Goal: Task Accomplishment & Management: Use online tool/utility

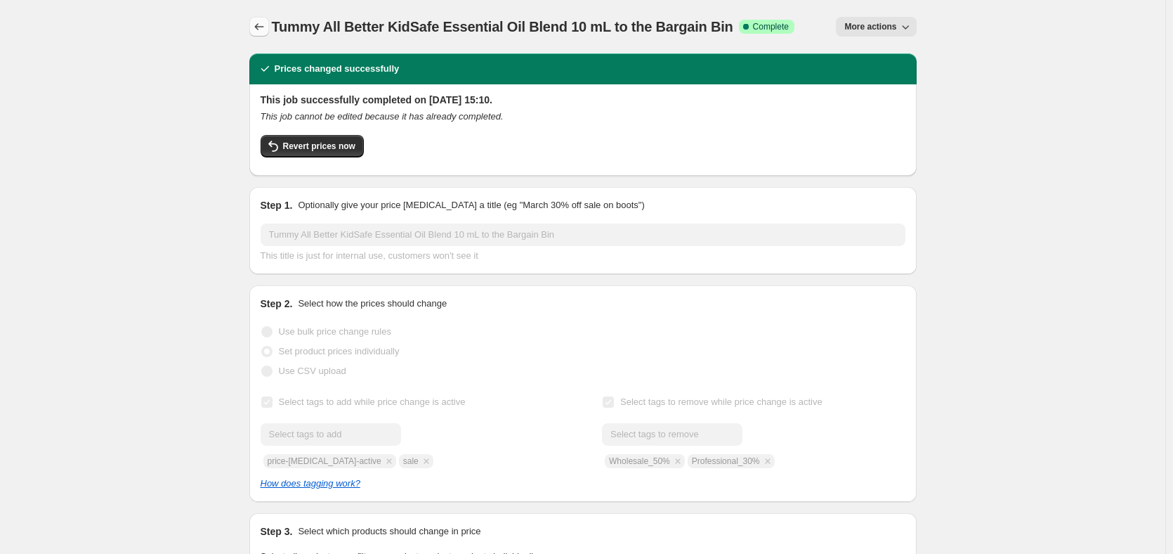
click at [266, 27] on icon "Price change jobs" at bounding box center [259, 27] width 14 height 14
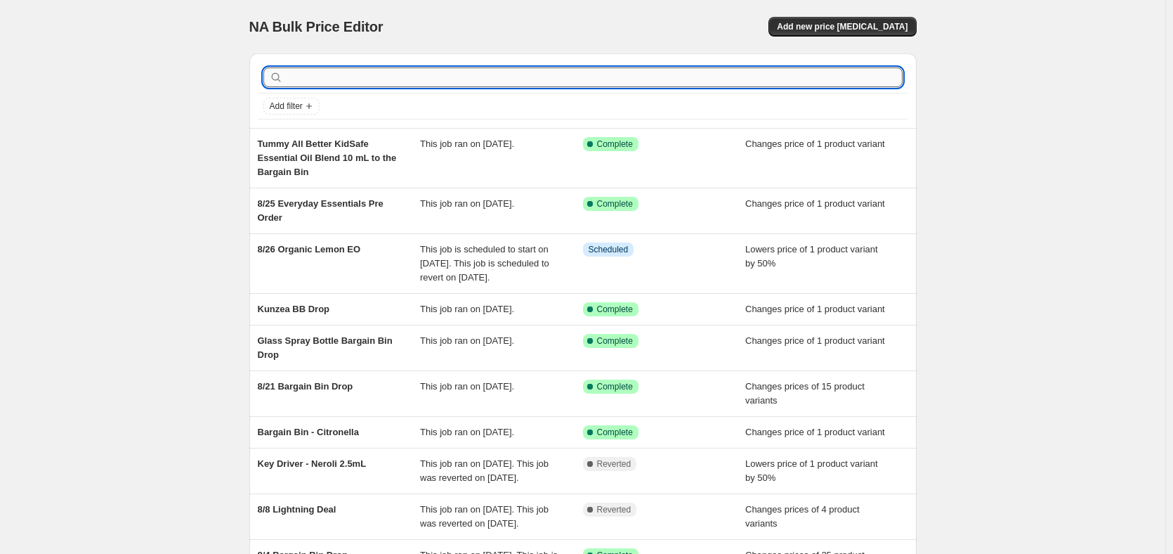
click at [323, 74] on input "text" at bounding box center [594, 77] width 617 height 20
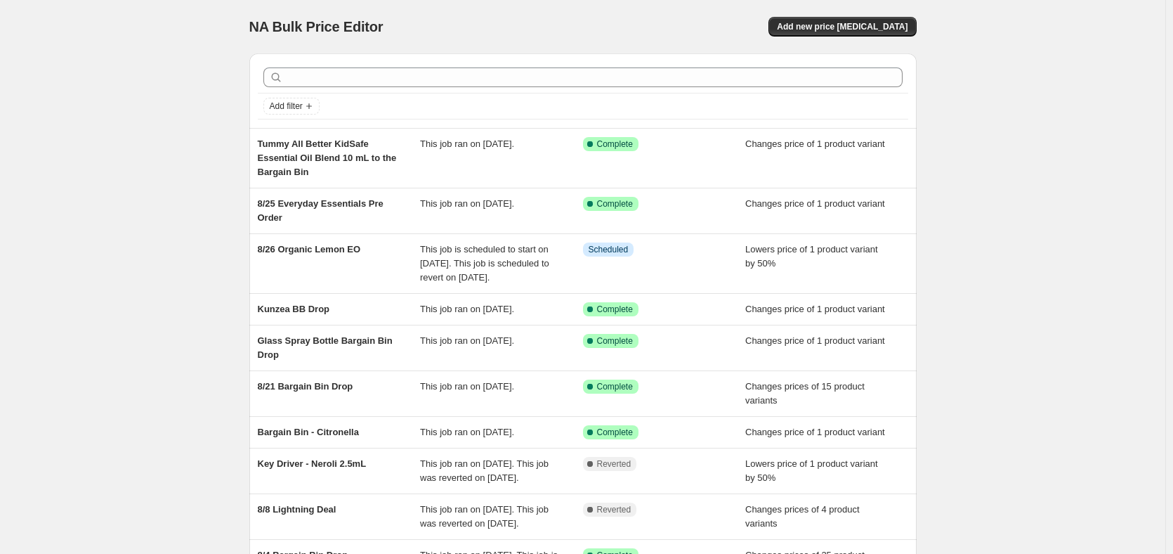
click at [443, 65] on div at bounding box center [583, 77] width 651 height 31
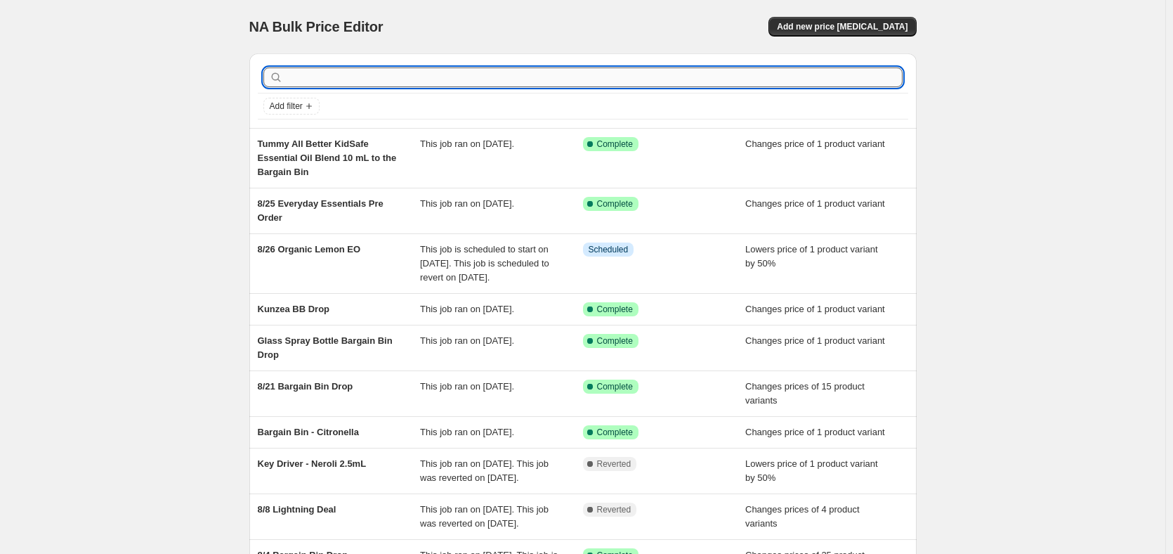
click at [600, 86] on input "text" at bounding box center [594, 77] width 617 height 20
type input "Key Driver 8/26"
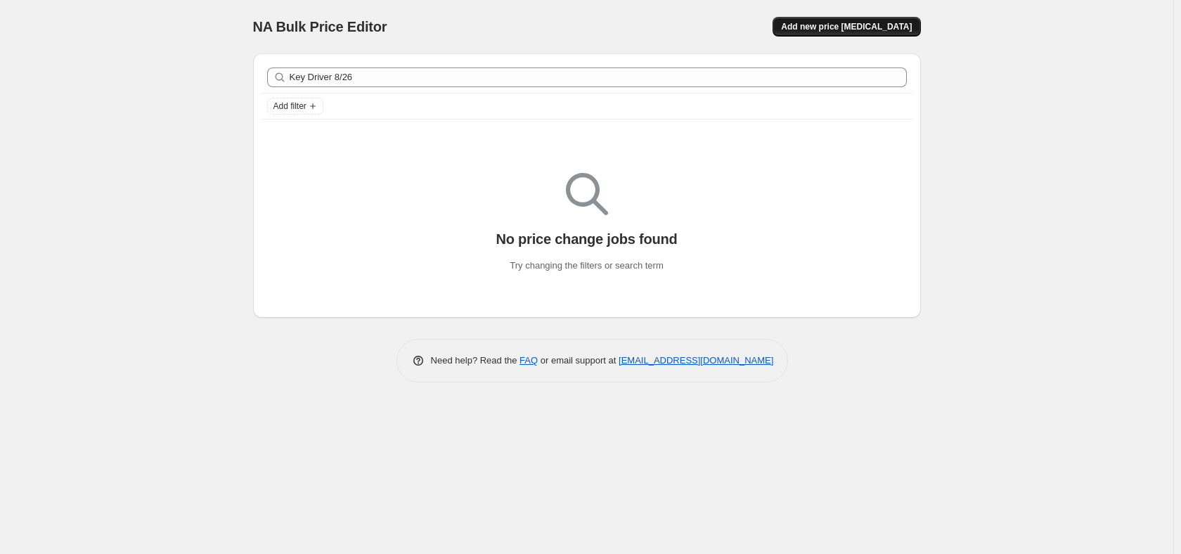
click at [862, 32] on button "Add new price [MEDICAL_DATA]" at bounding box center [846, 27] width 148 height 20
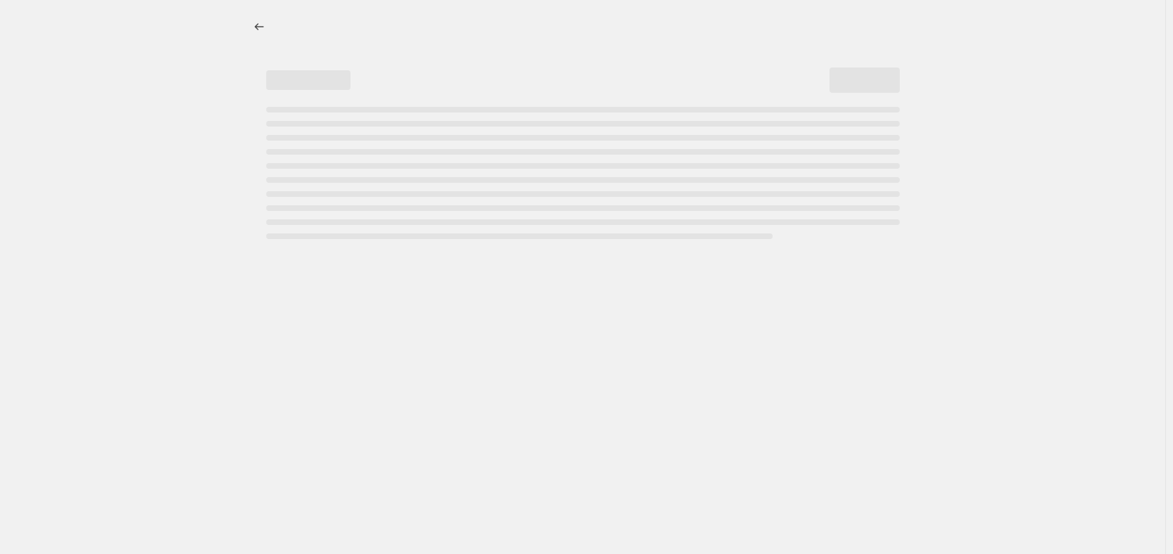
select select "percentage"
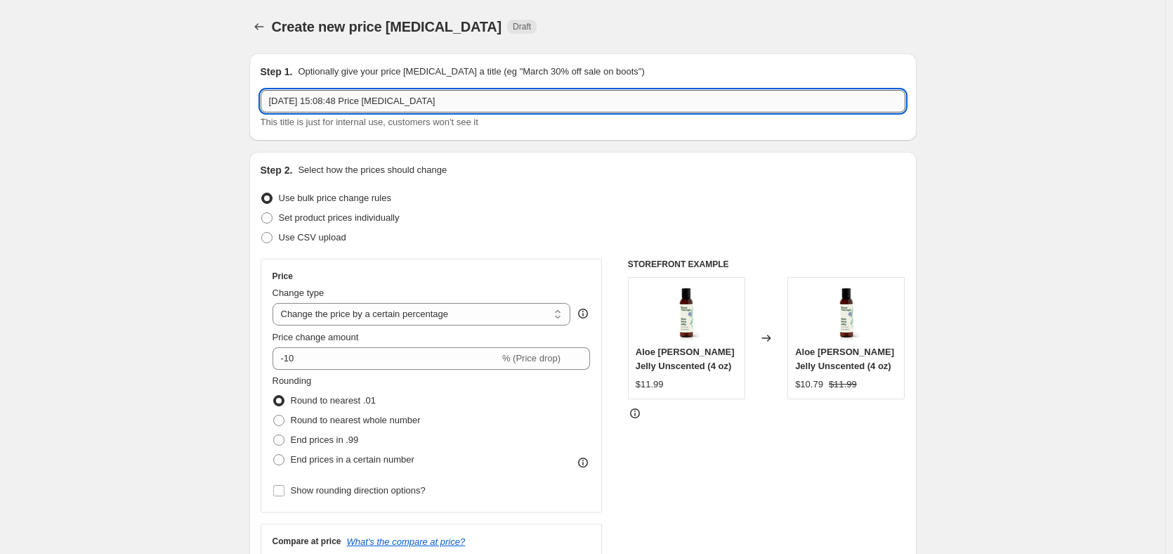
click at [372, 102] on input "[DATE] 15:08:48 Price [MEDICAL_DATA]" at bounding box center [583, 101] width 645 height 22
type input "Key Driver 8/26"
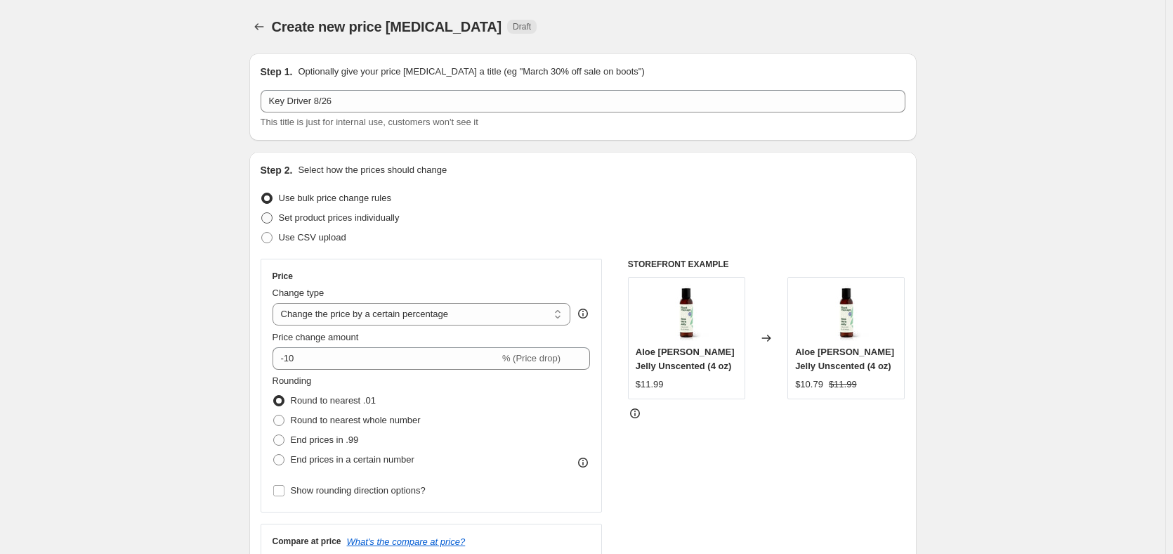
click at [309, 219] on span "Set product prices individually" at bounding box center [339, 217] width 121 height 11
click at [262, 213] on input "Set product prices individually" at bounding box center [261, 212] width 1 height 1
radio input "true"
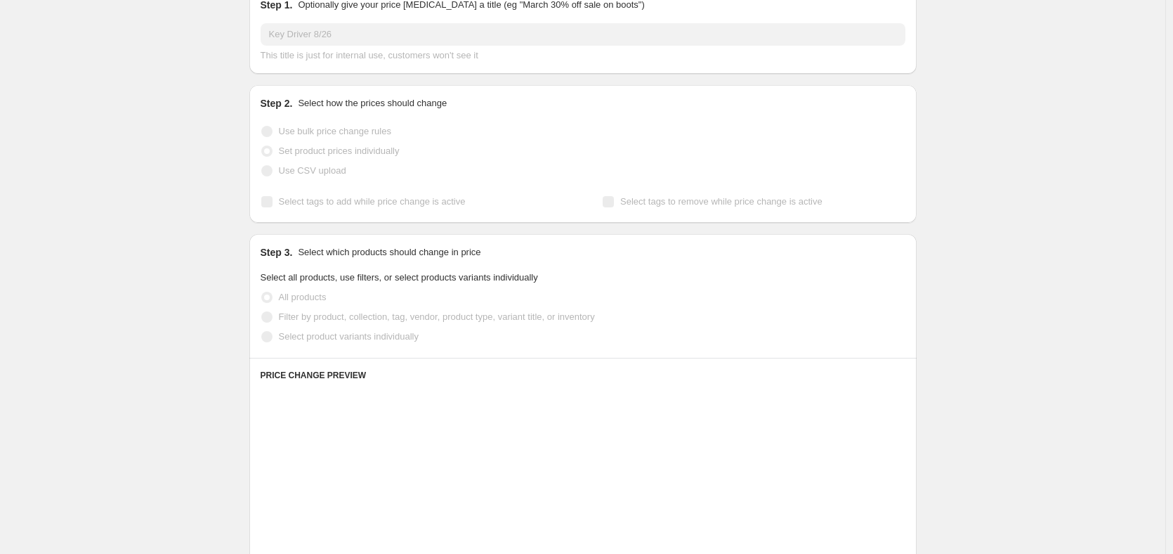
scroll to position [70, 0]
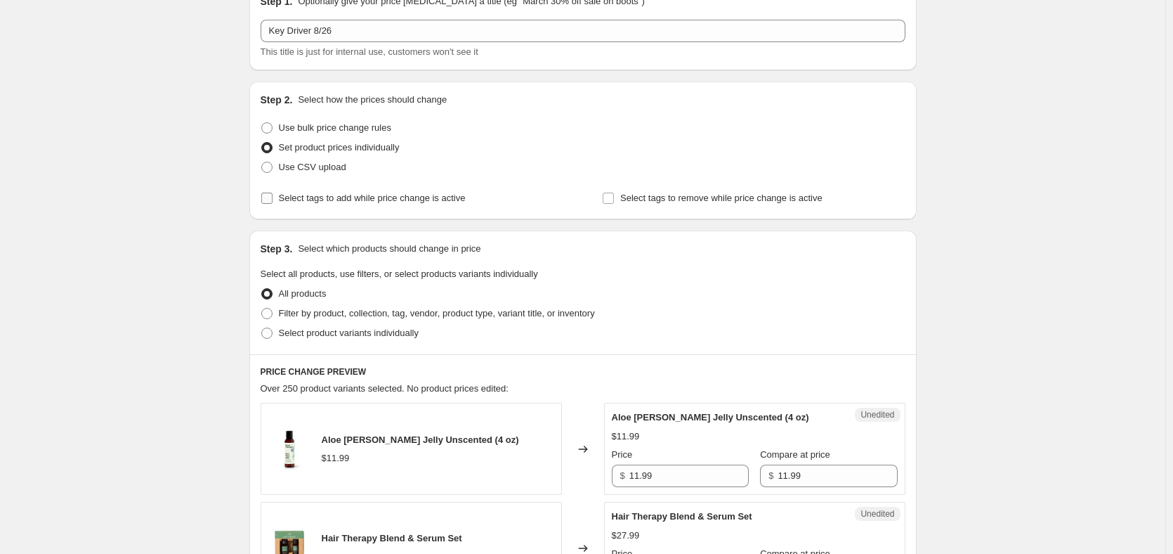
click at [403, 195] on span "Select tags to add while price change is active" at bounding box center [372, 198] width 187 height 11
click at [273, 195] on input "Select tags to add while price change is active" at bounding box center [266, 198] width 11 height 11
checkbox input "true"
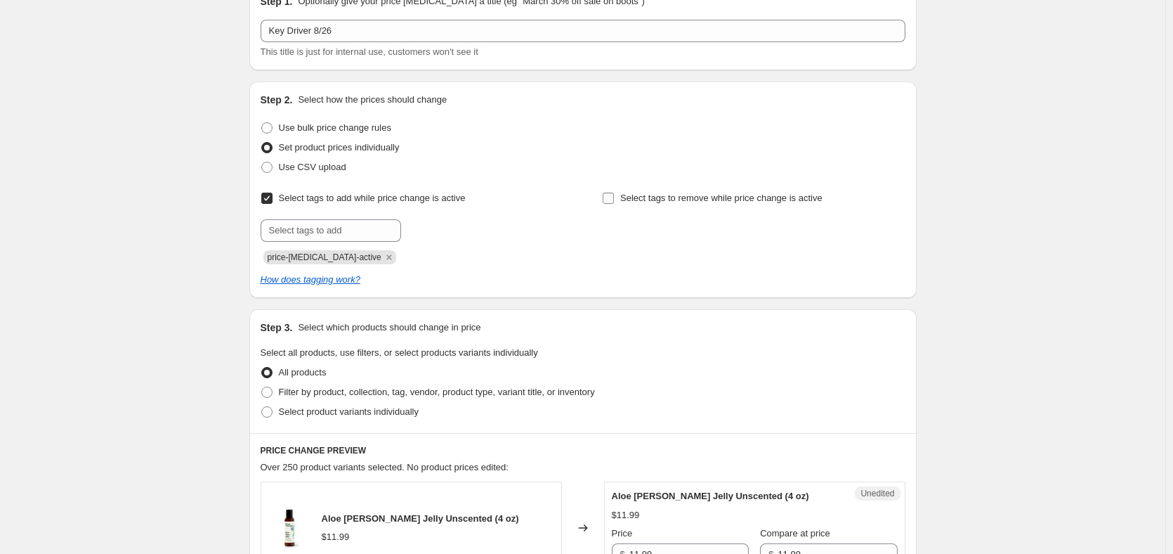
drag, startPoint x: 675, startPoint y: 212, endPoint x: 673, endPoint y: 201, distance: 11.3
click at [675, 204] on div "Select tags to remove while price change is active" at bounding box center [753, 226] width 303 height 76
click at [672, 196] on span "Select tags to remove while price change is active" at bounding box center [721, 198] width 202 height 11
click at [614, 196] on input "Select tags to remove while price change is active" at bounding box center [608, 198] width 11 height 11
checkbox input "true"
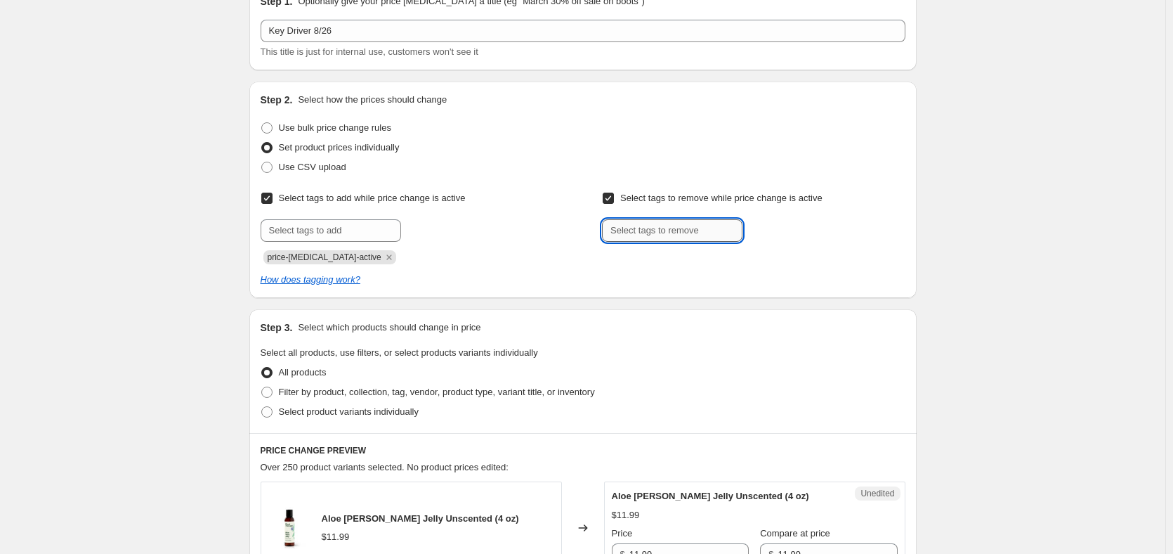
drag, startPoint x: 610, startPoint y: 223, endPoint x: 616, endPoint y: 230, distance: 9.0
click at [616, 230] on input "text" at bounding box center [672, 230] width 141 height 22
click at [618, 232] on input "text" at bounding box center [672, 230] width 141 height 22
type input "Wholesale_50%"
click at [824, 230] on span "Wholesale_50..." at bounding box center [805, 229] width 63 height 10
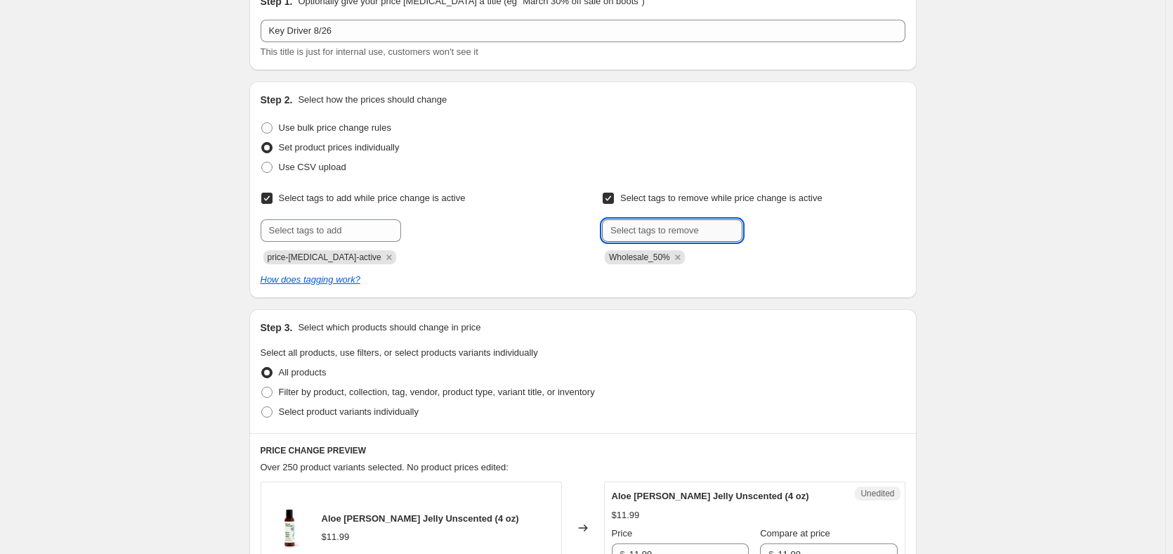
click at [675, 229] on input "text" at bounding box center [672, 230] width 141 height 22
type input "Professional_30%"
click at [791, 231] on span "Professional..." at bounding box center [803, 229] width 58 height 10
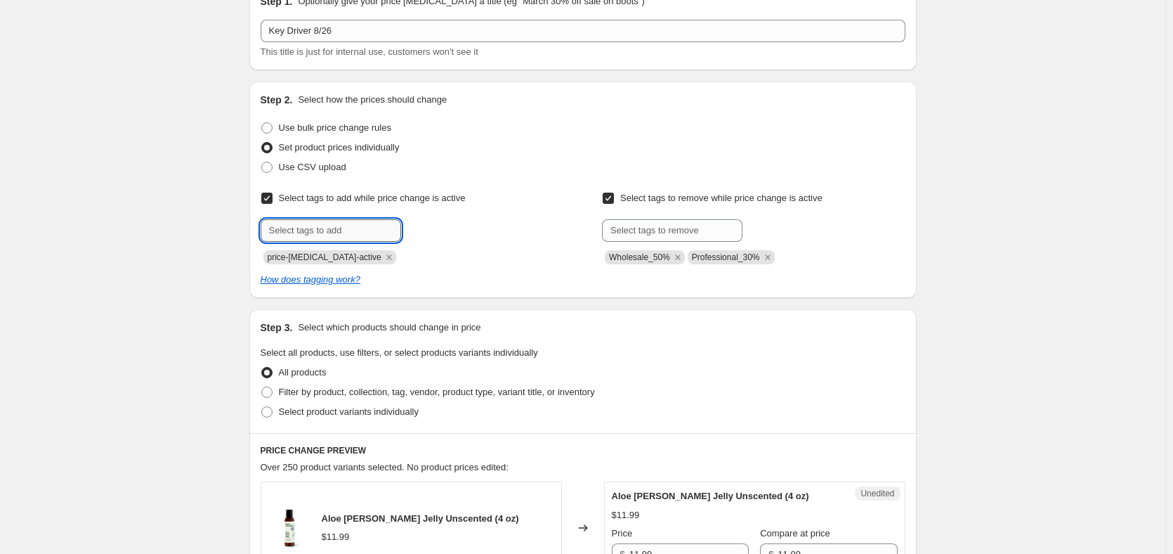
click at [342, 228] on input "text" at bounding box center [331, 230] width 141 height 22
type input "sale"
drag, startPoint x: 432, startPoint y: 235, endPoint x: 499, endPoint y: 272, distance: 76.4
click at [433, 235] on button "Add sale" at bounding box center [431, 229] width 52 height 20
click at [516, 253] on div "price-[MEDICAL_DATA]-active sale" at bounding box center [412, 255] width 303 height 17
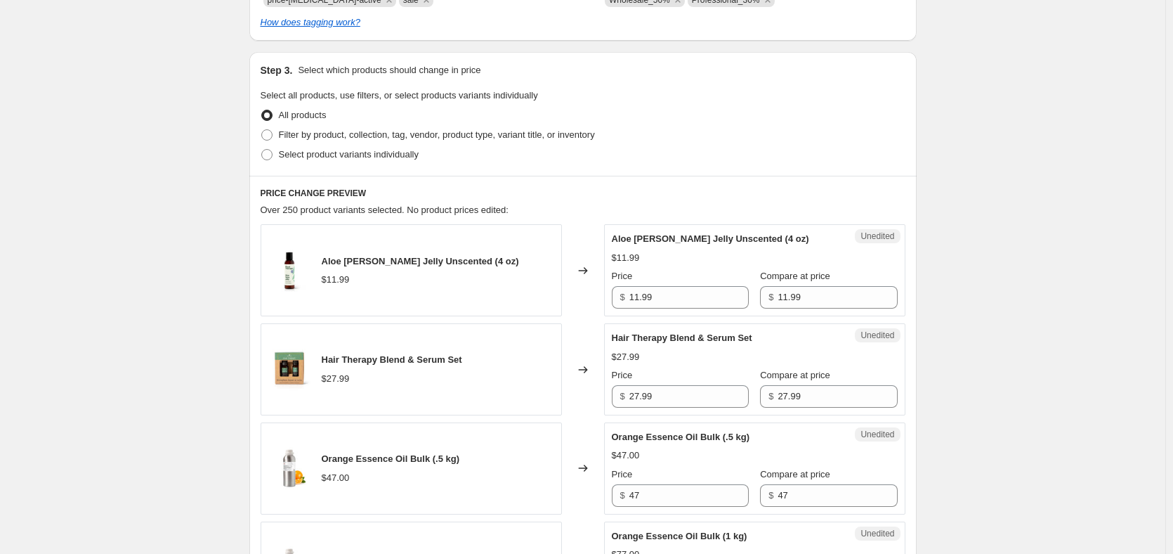
scroll to position [351, 0]
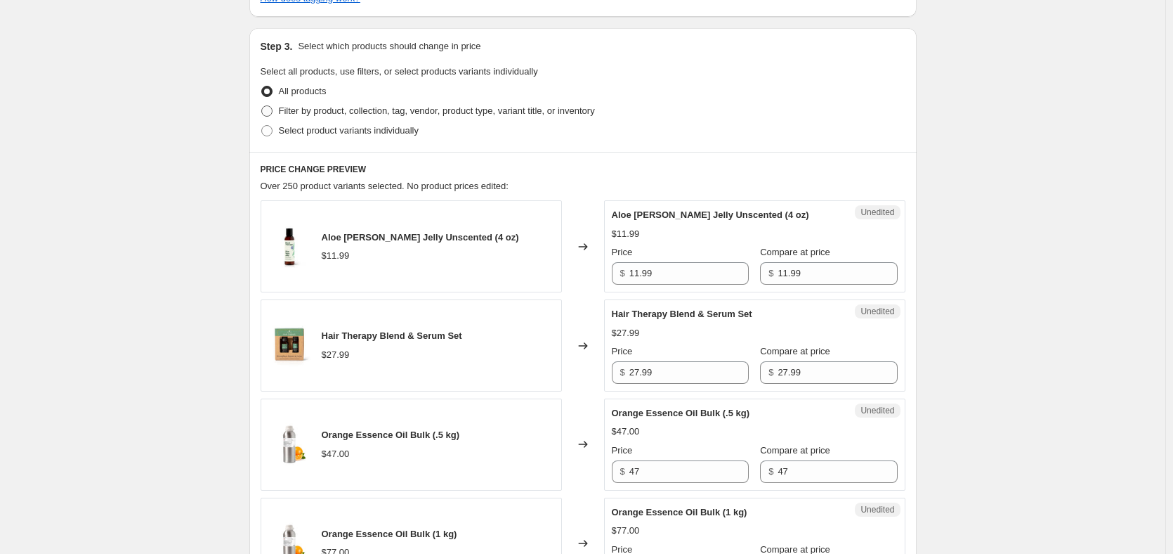
click at [321, 110] on span "Filter by product, collection, tag, vendor, product type, variant title, or inv…" at bounding box center [437, 110] width 316 height 11
click at [262, 106] on input "Filter by product, collection, tag, vendor, product type, variant title, or inv…" at bounding box center [261, 105] width 1 height 1
radio input "true"
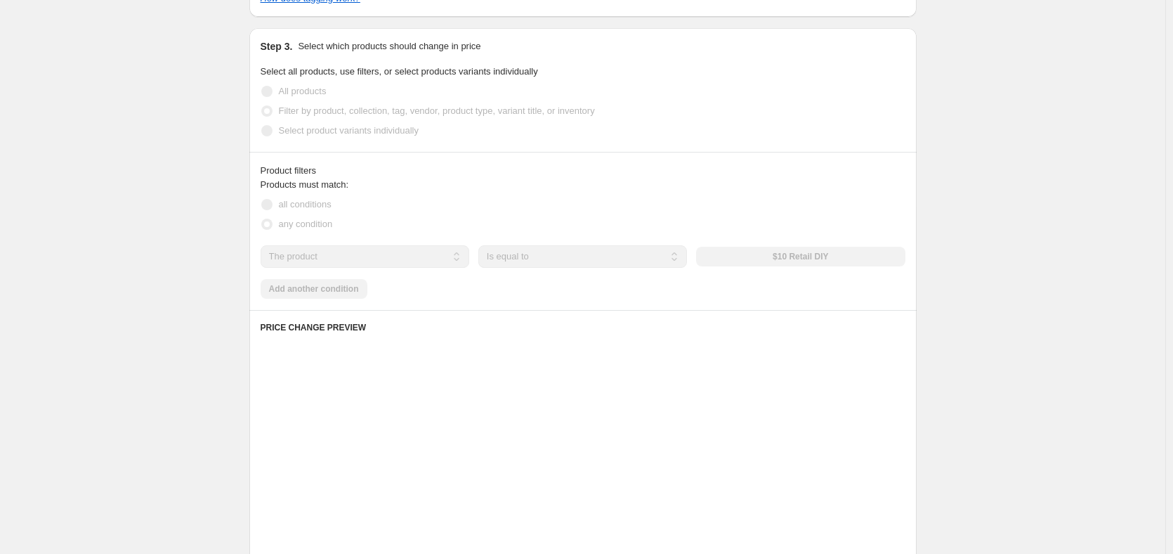
click at [326, 127] on span "Select product variants individually" at bounding box center [349, 130] width 140 height 11
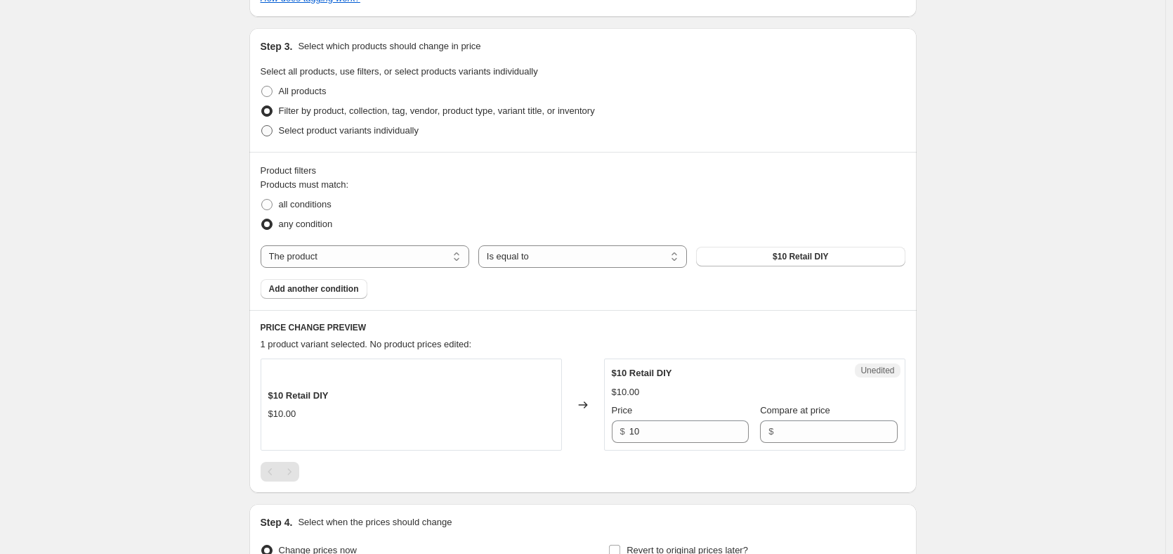
click at [346, 132] on span "Select product variants individually" at bounding box center [349, 130] width 140 height 11
click at [262, 126] on input "Select product variants individually" at bounding box center [261, 125] width 1 height 1
radio input "true"
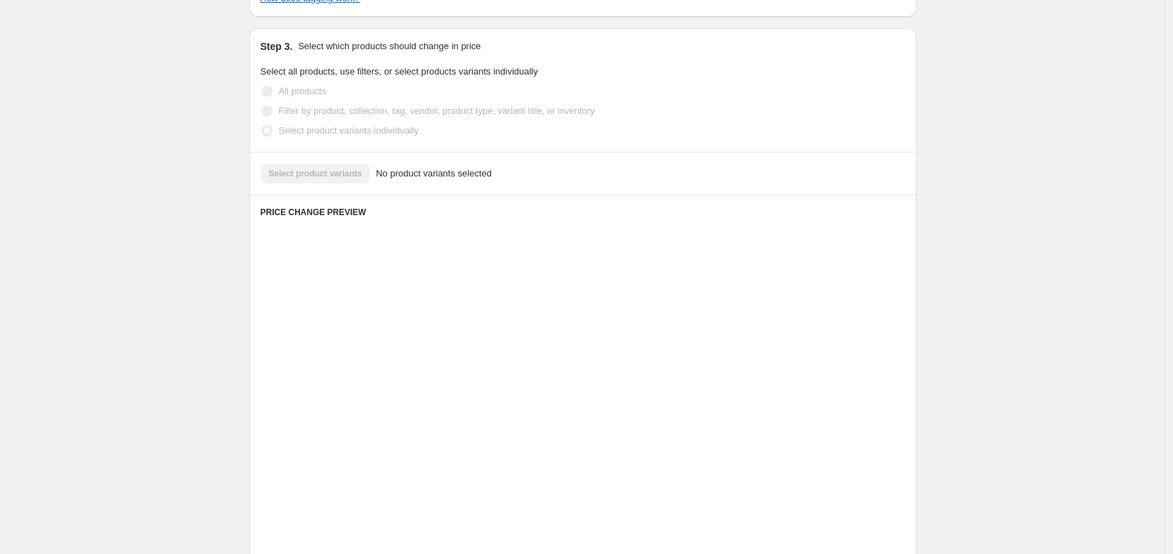
scroll to position [263, 0]
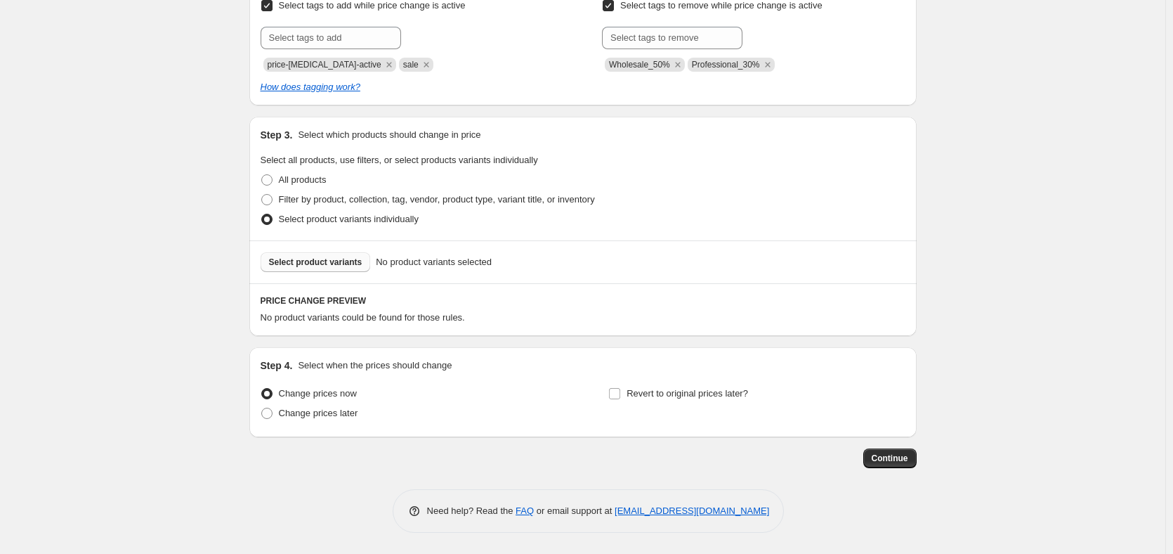
click at [320, 264] on span "Select product variants" at bounding box center [315, 261] width 93 height 11
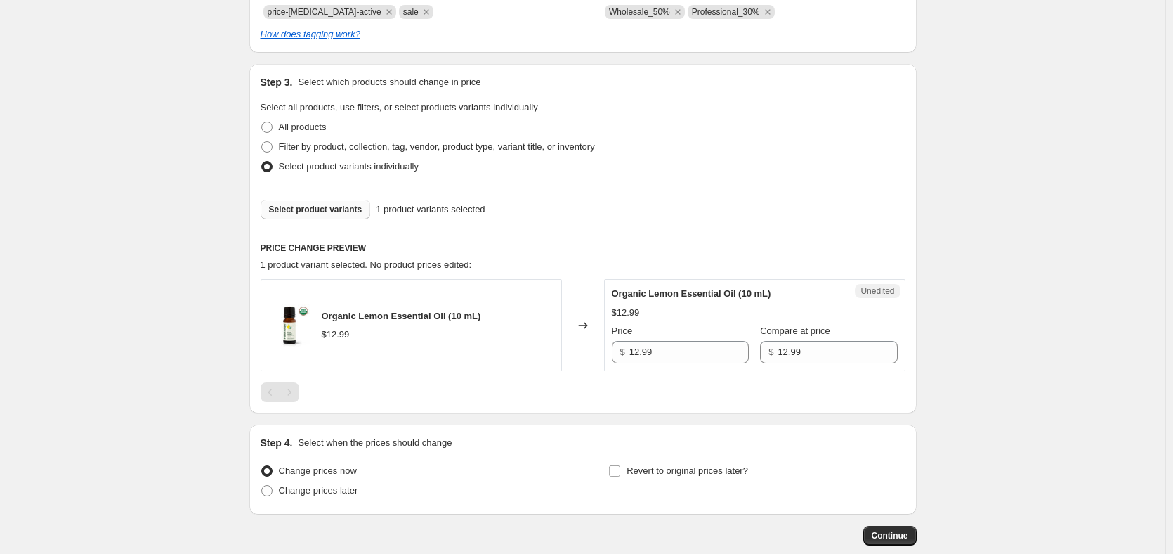
scroll to position [112, 0]
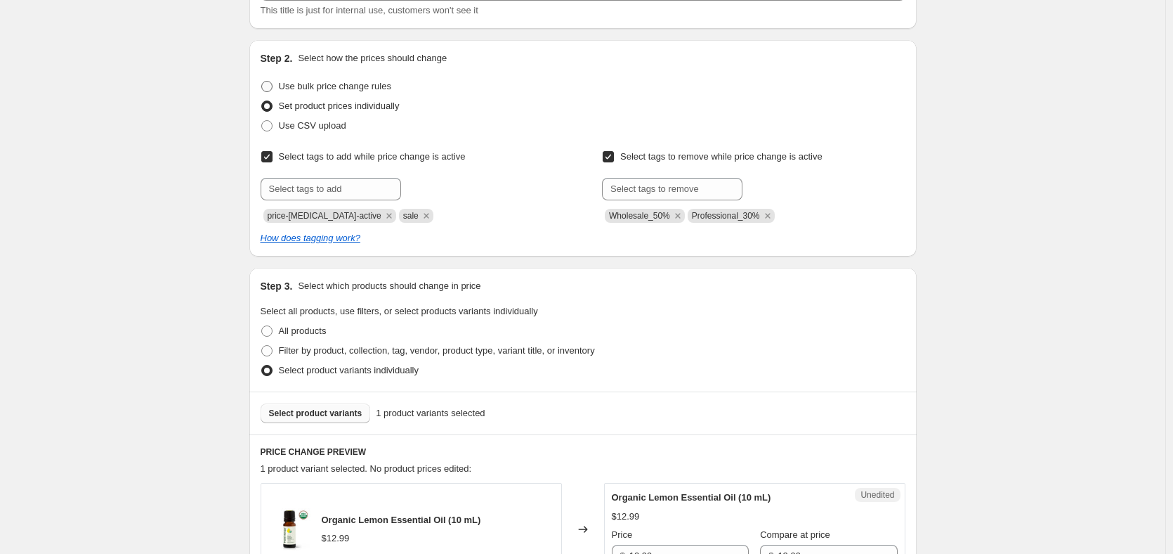
click at [325, 89] on span "Use bulk price change rules" at bounding box center [335, 86] width 112 height 11
click at [262, 82] on input "Use bulk price change rules" at bounding box center [261, 81] width 1 height 1
radio input "true"
select select "percentage"
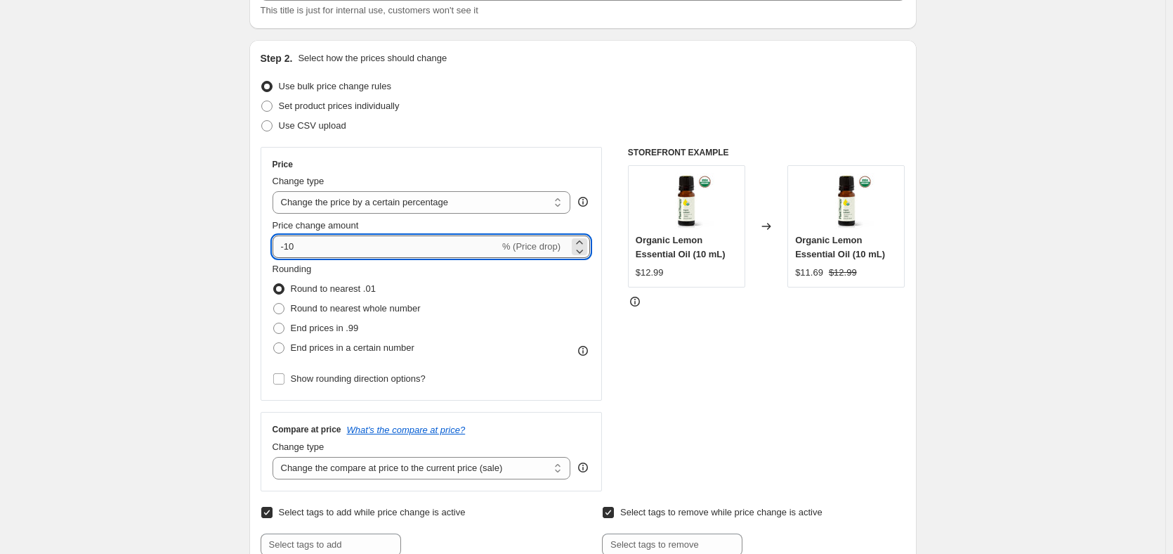
click at [438, 254] on input "-10" at bounding box center [386, 246] width 227 height 22
click at [565, 153] on div "Price Change type Change the price to a certain amount Change the price by a ce…" at bounding box center [432, 274] width 342 height 254
click at [285, 248] on input "50" at bounding box center [378, 246] width 211 height 22
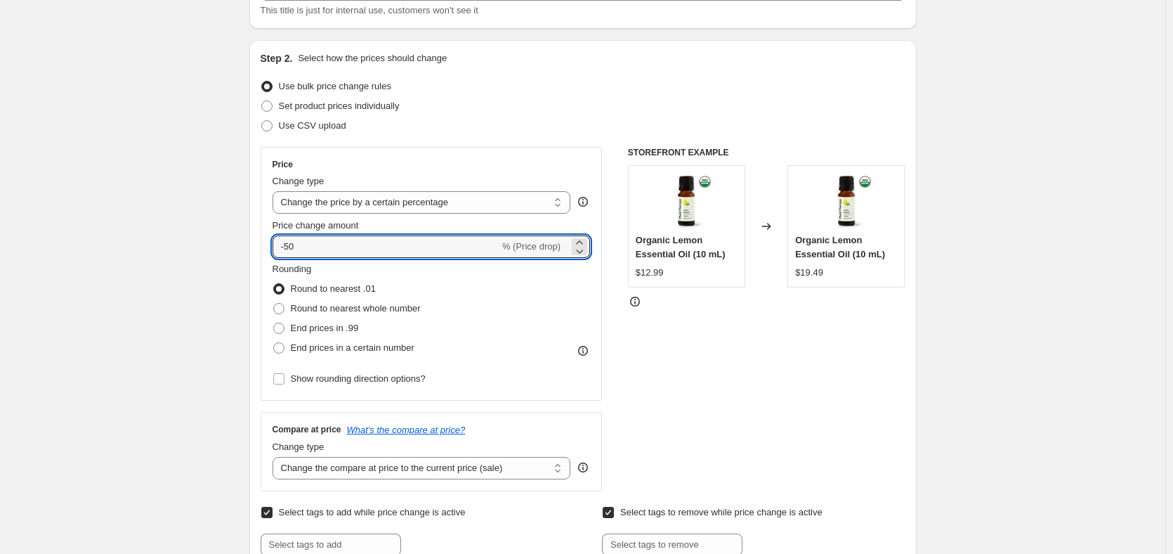
type input "-50"
click at [534, 146] on div "Step 2. Select how the prices should change Use bulk price change rules Set pro…" at bounding box center [583, 326] width 645 height 550
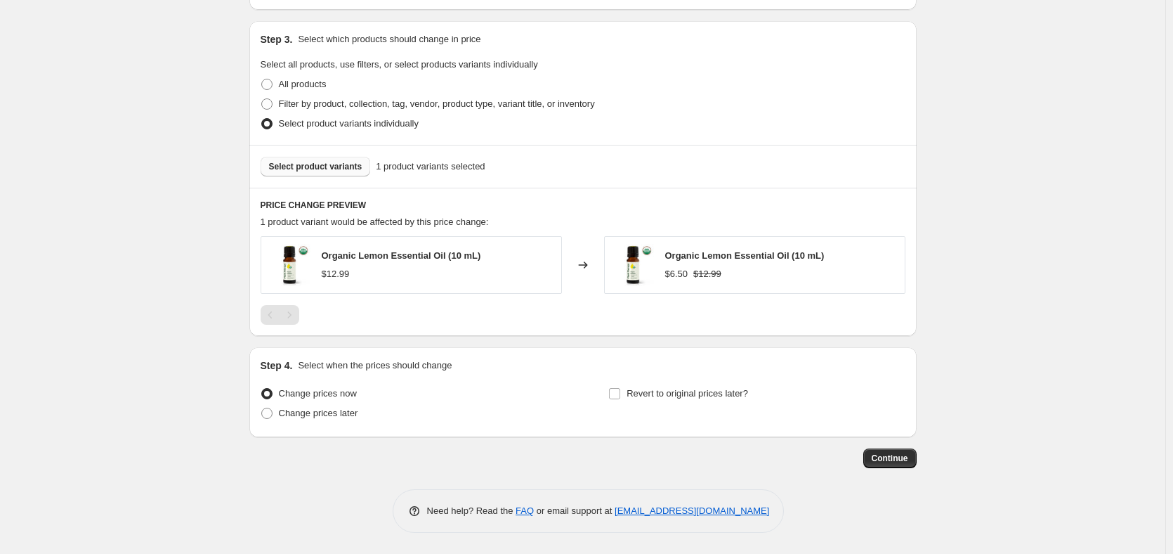
scroll to position [715, 0]
click at [339, 410] on span "Change prices later" at bounding box center [318, 413] width 79 height 11
click at [262, 408] on input "Change prices later" at bounding box center [261, 408] width 1 height 1
radio input "true"
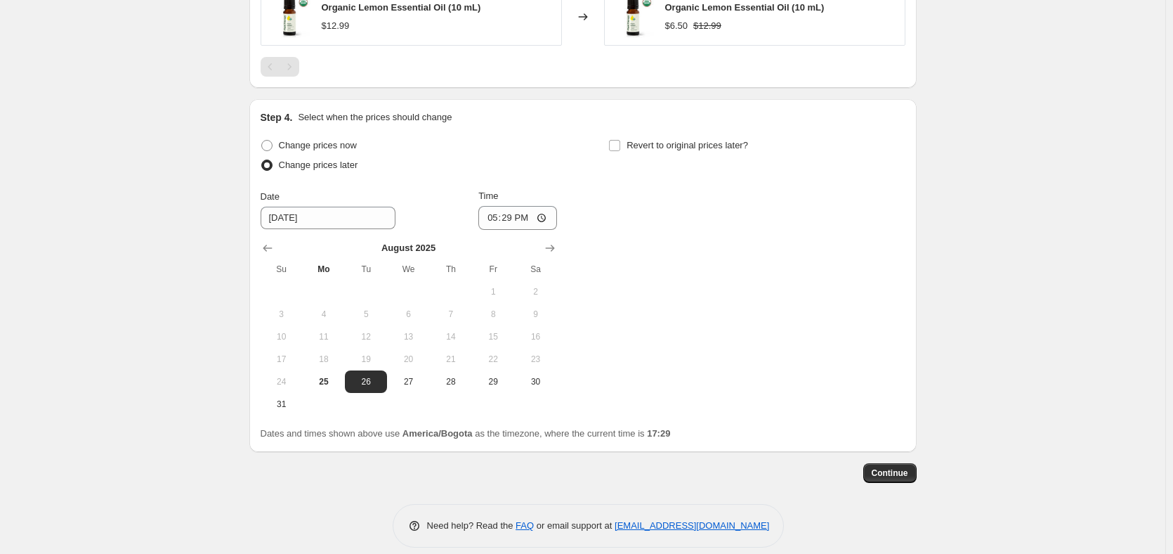
scroll to position [977, 0]
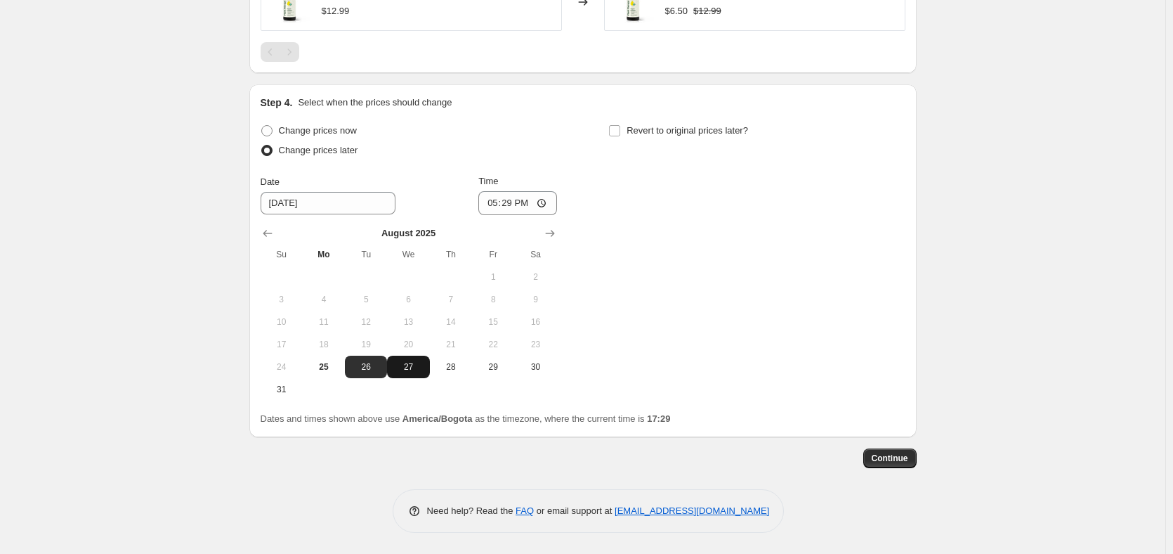
click at [415, 375] on button "27" at bounding box center [408, 367] width 42 height 22
type input "[DATE]"
click at [519, 206] on input "17:29" at bounding box center [518, 203] width 79 height 24
click at [550, 200] on input "17:29" at bounding box center [518, 203] width 79 height 24
type input "02:00"
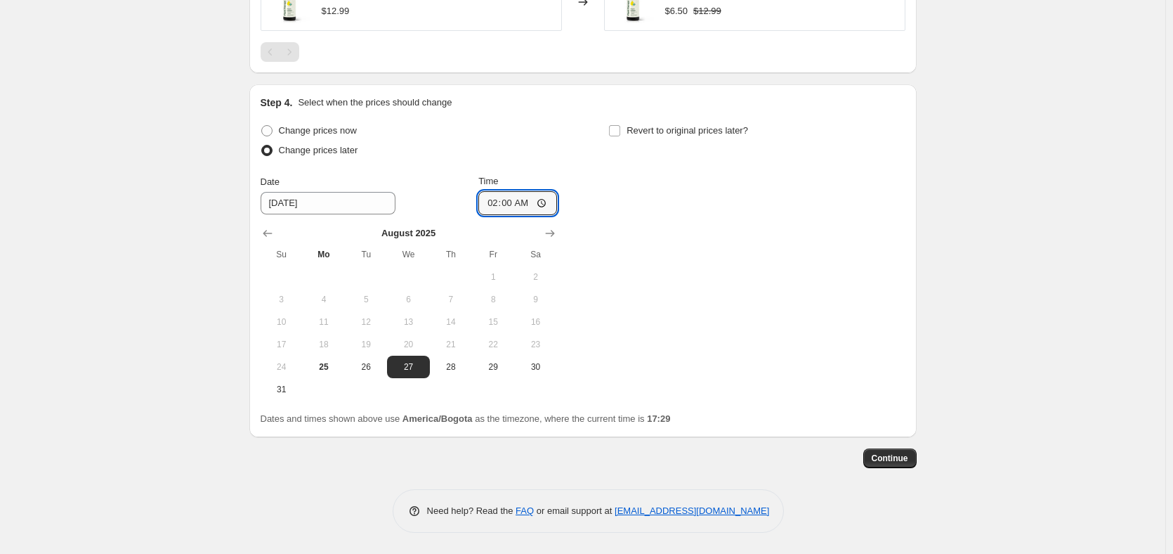
click at [642, 245] on div "Change prices now Change prices later Date [DATE] Time 02:00 [DATE] Su Mo Tu We…" at bounding box center [583, 261] width 645 height 280
click at [365, 370] on span "26" at bounding box center [366, 366] width 31 height 11
type input "[DATE]"
click at [651, 131] on span "Revert to original prices later?" at bounding box center [688, 130] width 122 height 11
click at [620, 131] on input "Revert to original prices later?" at bounding box center [614, 130] width 11 height 11
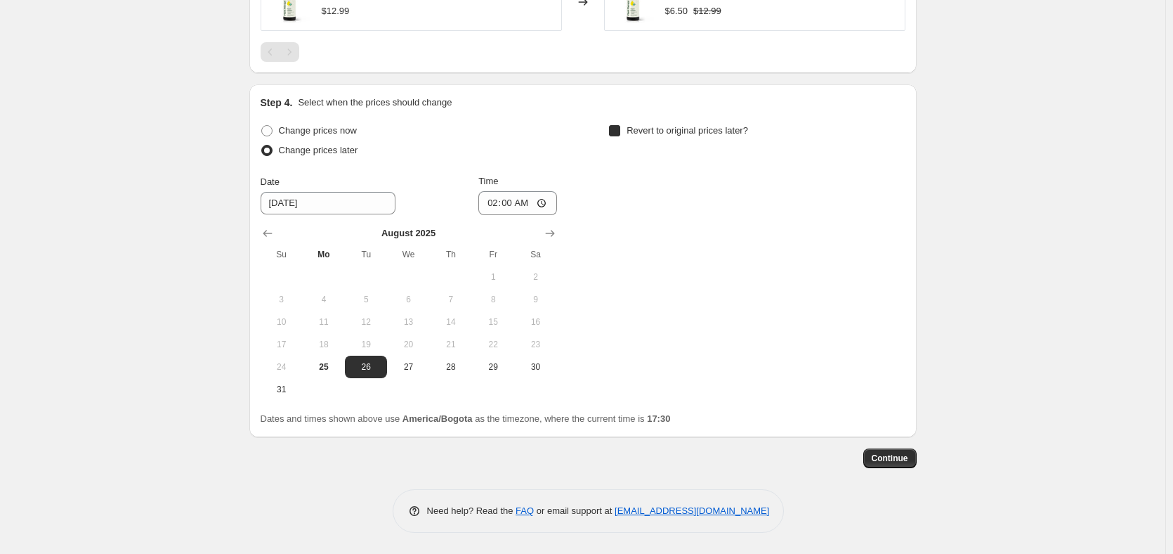
checkbox input "true"
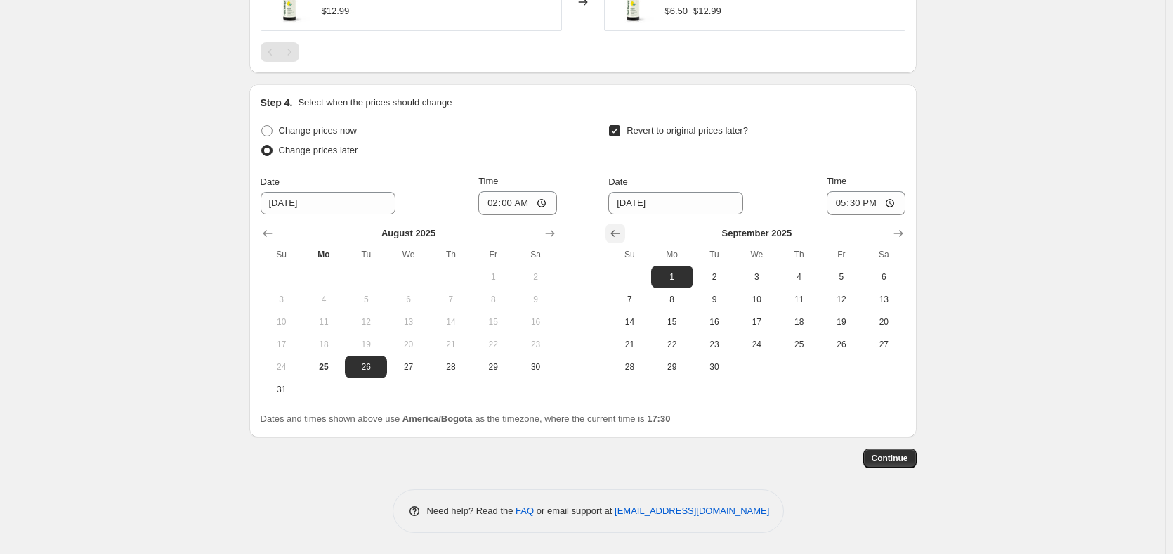
click at [618, 227] on icon "Show previous month, August 2025" at bounding box center [616, 233] width 14 height 14
click at [803, 369] on span "28" at bounding box center [799, 366] width 31 height 11
type input "[DATE]"
click at [869, 198] on input "17:30" at bounding box center [866, 203] width 79 height 24
click at [900, 206] on input "17:30" at bounding box center [866, 203] width 79 height 24
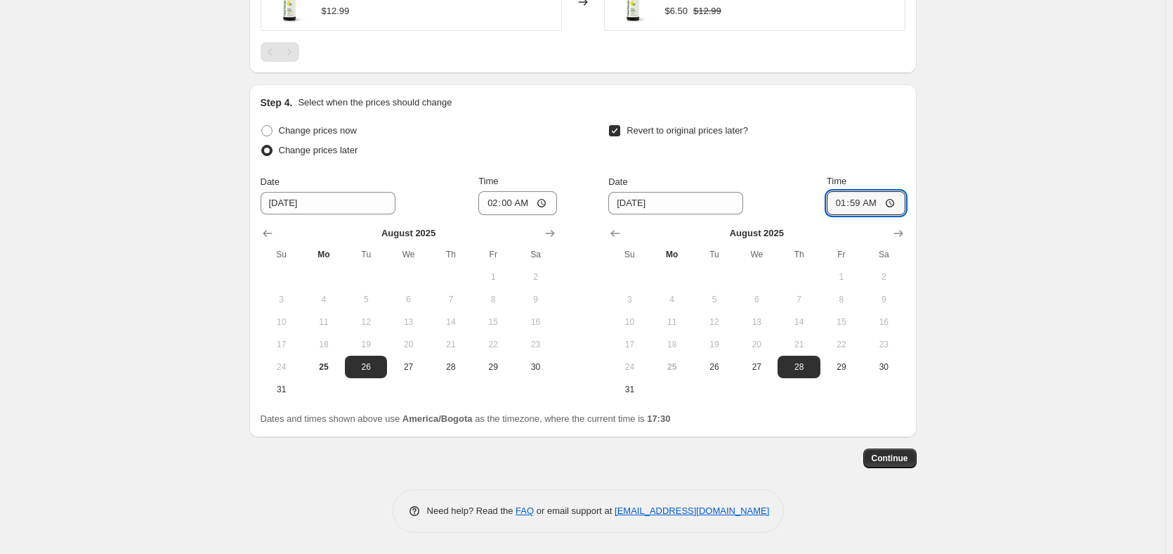
type input "01:59"
click at [769, 167] on div "Revert to original prices later? Date [DATE] Time 01:59 [DATE] Su Mo Tu We Th F…" at bounding box center [757, 261] width 297 height 280
click at [903, 460] on span "Continue" at bounding box center [890, 458] width 37 height 11
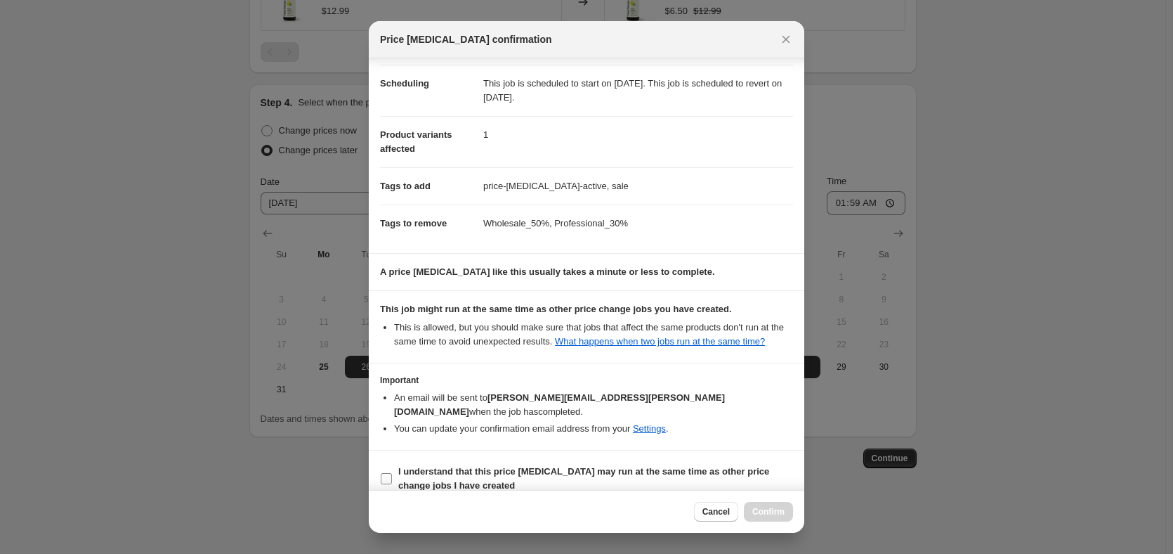
scroll to position [110, 0]
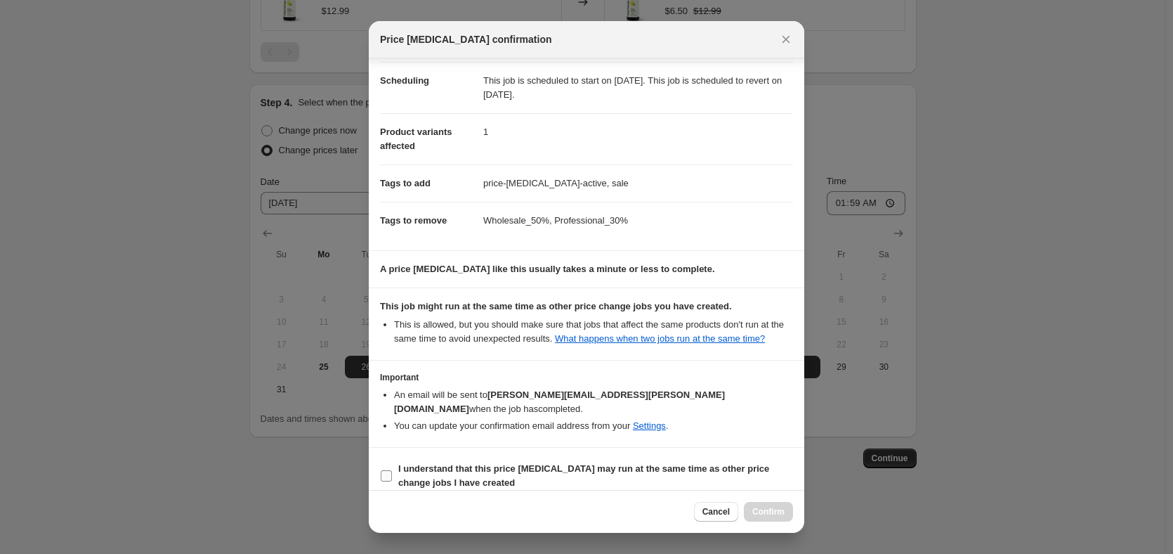
click at [652, 462] on span "I understand that this price [MEDICAL_DATA] may run at the same time as other p…" at bounding box center [595, 476] width 395 height 28
click at [392, 470] on input "I understand that this price [MEDICAL_DATA] may run at the same time as other p…" at bounding box center [386, 475] width 11 height 11
checkbox input "true"
click at [781, 509] on span "Confirm" at bounding box center [769, 511] width 32 height 11
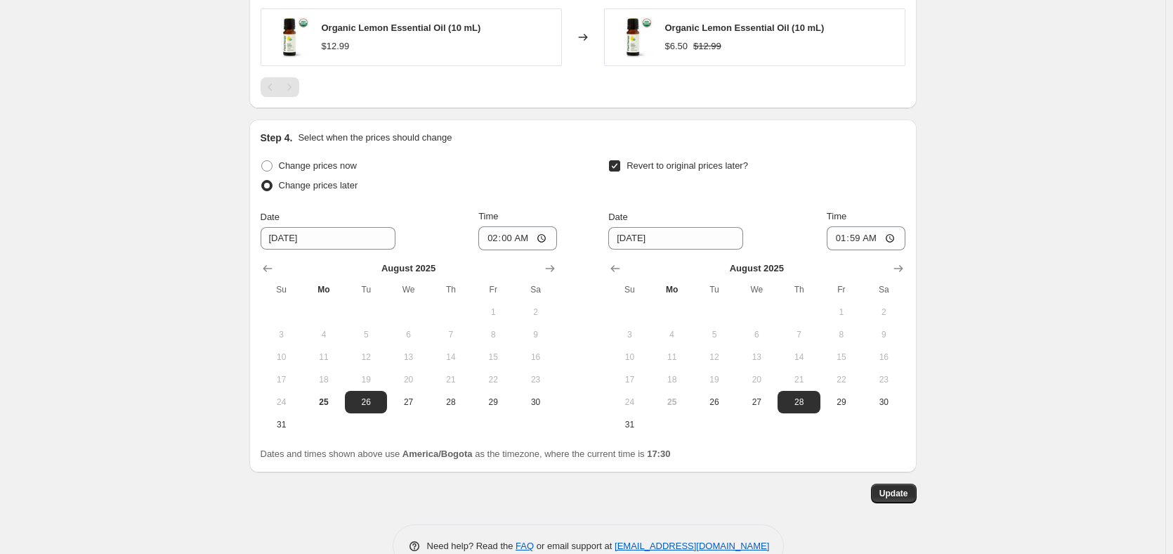
scroll to position [1063, 0]
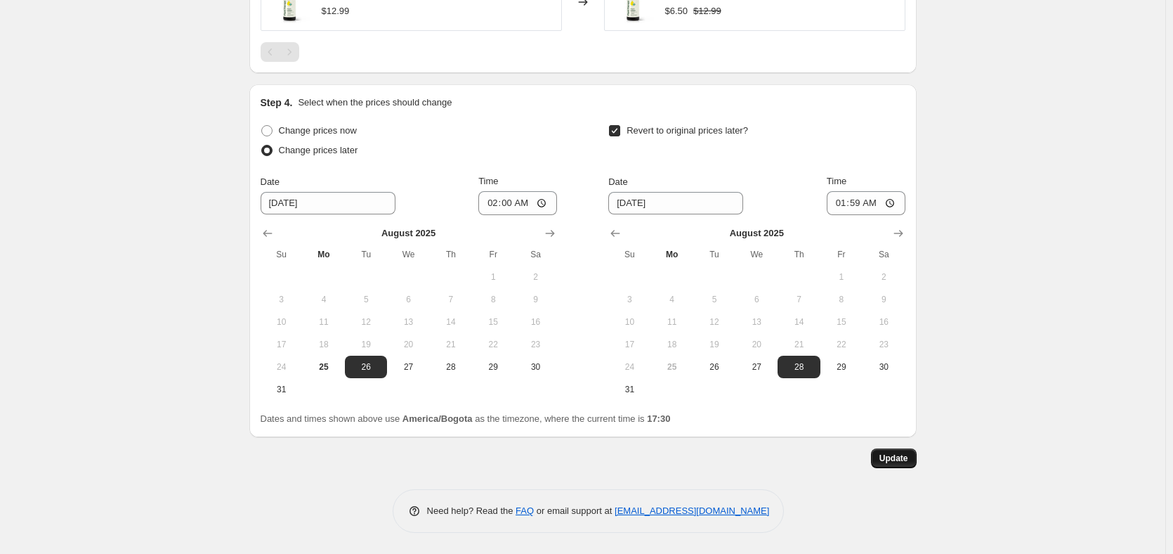
click at [908, 458] on span "Update" at bounding box center [894, 458] width 29 height 11
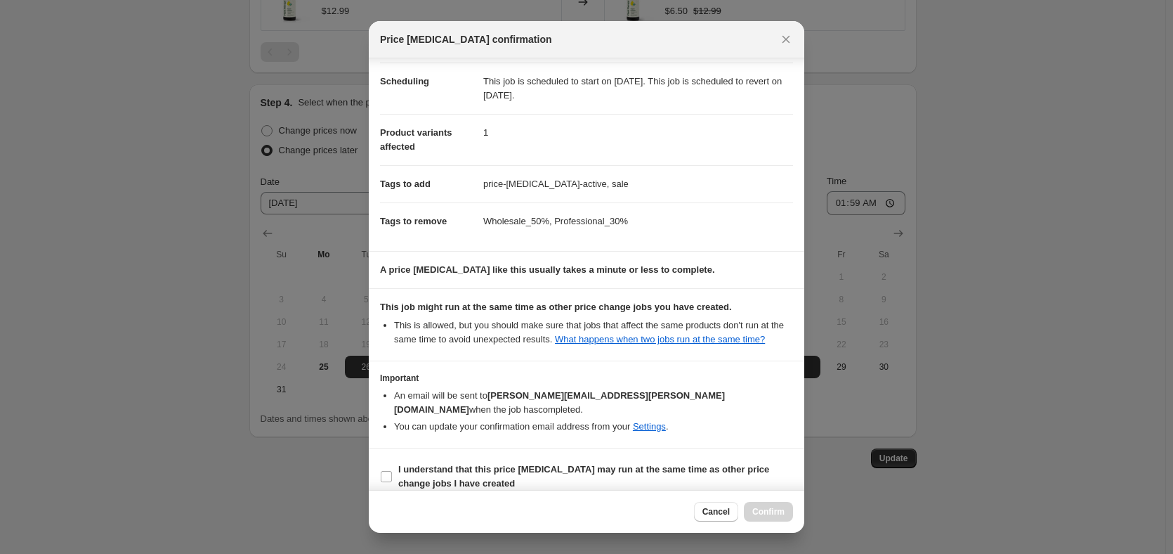
scroll to position [110, 0]
click at [537, 459] on label "I understand that this price [MEDICAL_DATA] may run at the same time as other p…" at bounding box center [586, 476] width 413 height 34
click at [392, 470] on input "I understand that this price [MEDICAL_DATA] may run at the same time as other p…" at bounding box center [386, 475] width 11 height 11
checkbox input "true"
click at [776, 509] on span "Confirm" at bounding box center [769, 511] width 32 height 11
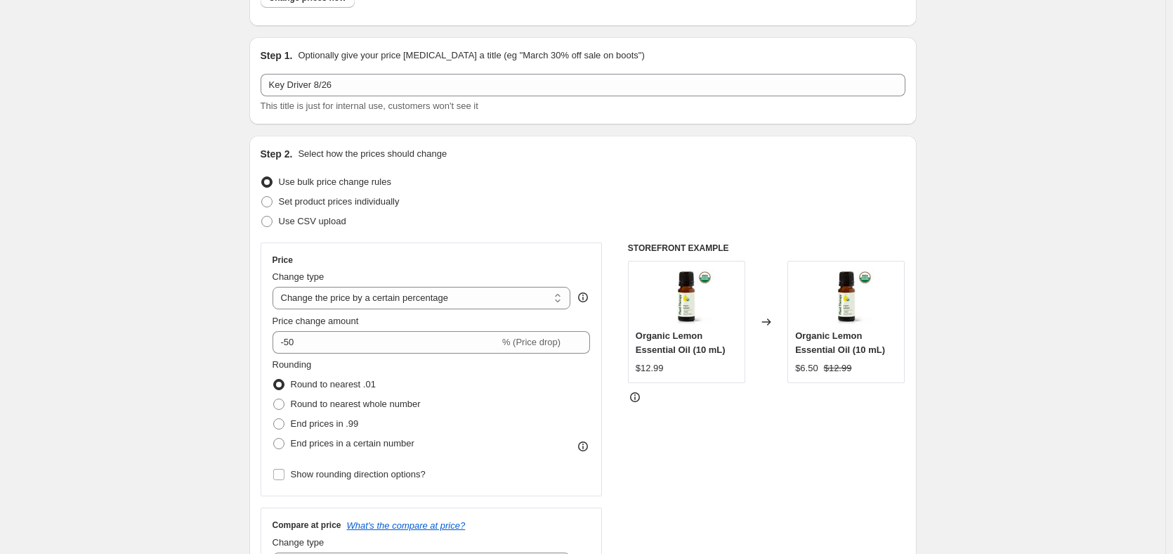
scroll to position [0, 0]
